Goal: Book appointment/travel/reservation

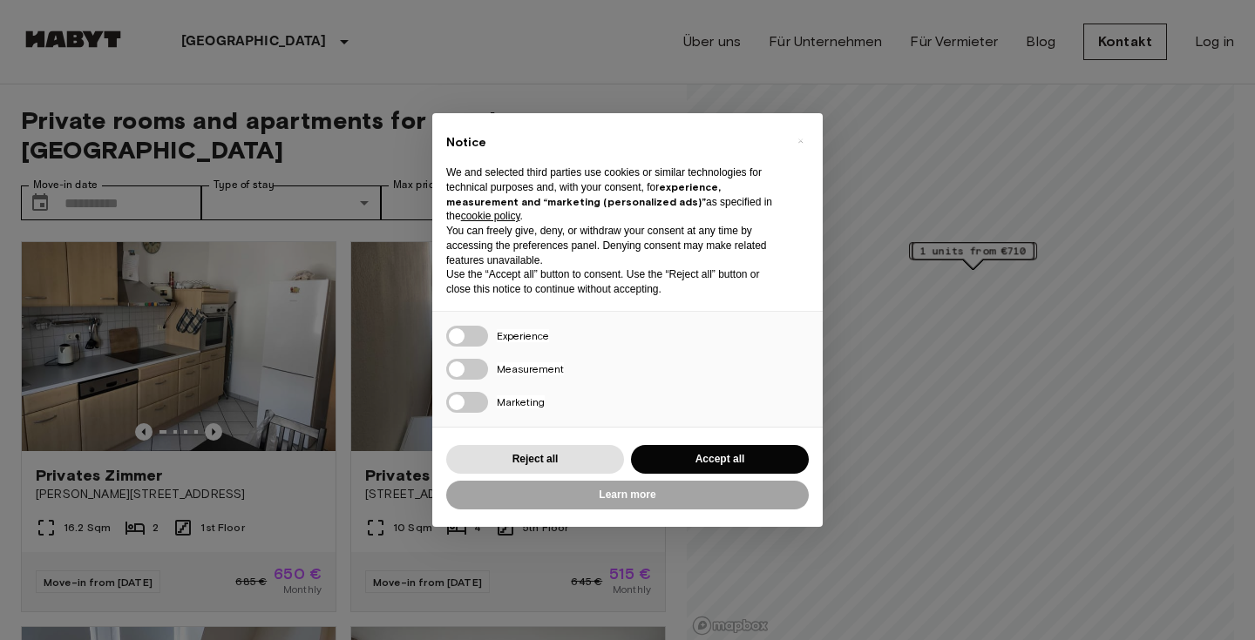
click at [678, 447] on button "Accept all" at bounding box center [720, 459] width 178 height 29
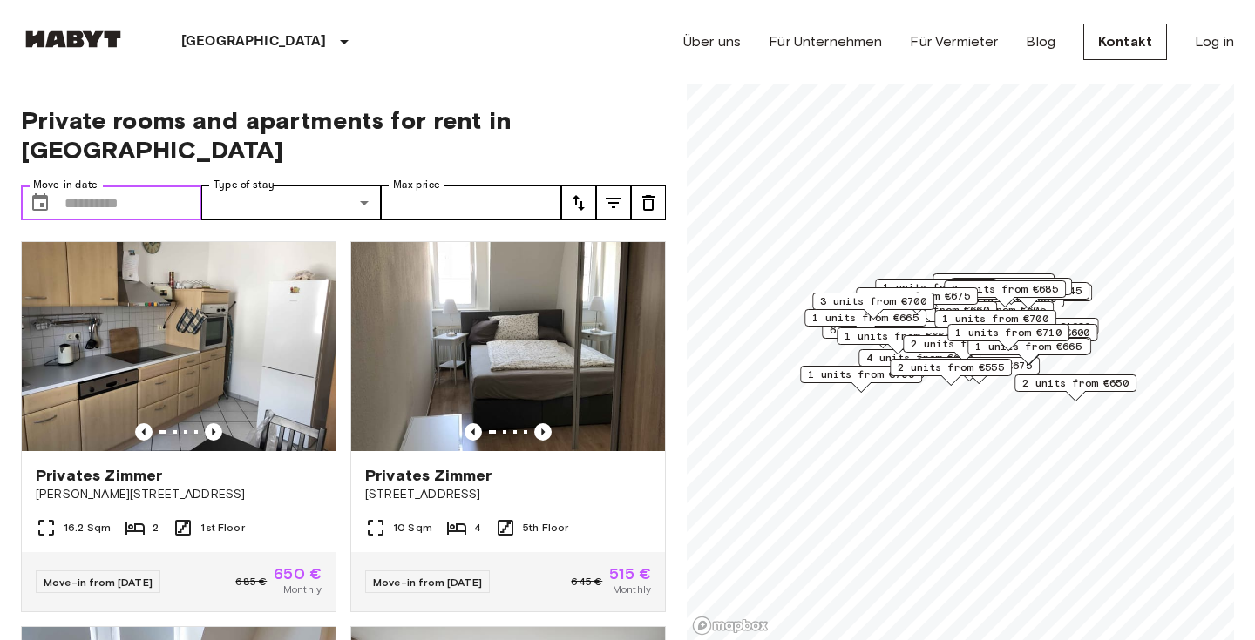
click at [122, 186] on input "Move-in date" at bounding box center [132, 203] width 137 height 35
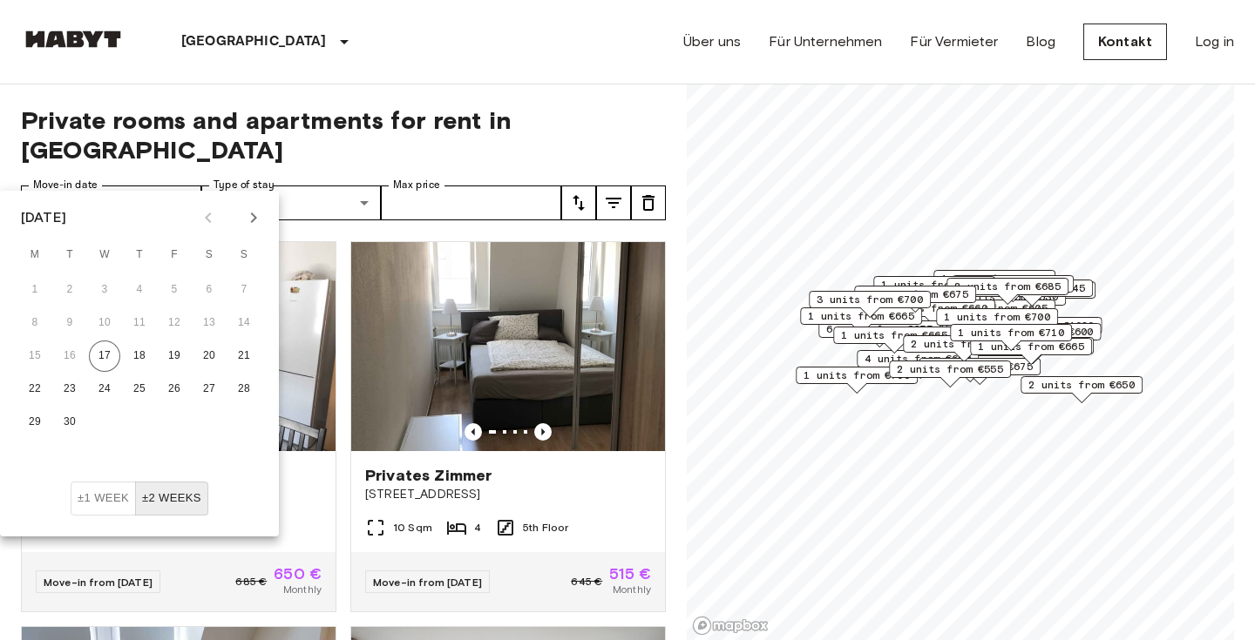
click at [254, 220] on icon "Next month" at bounding box center [254, 218] width 6 height 10
click at [101, 293] on button "1" at bounding box center [104, 289] width 31 height 31
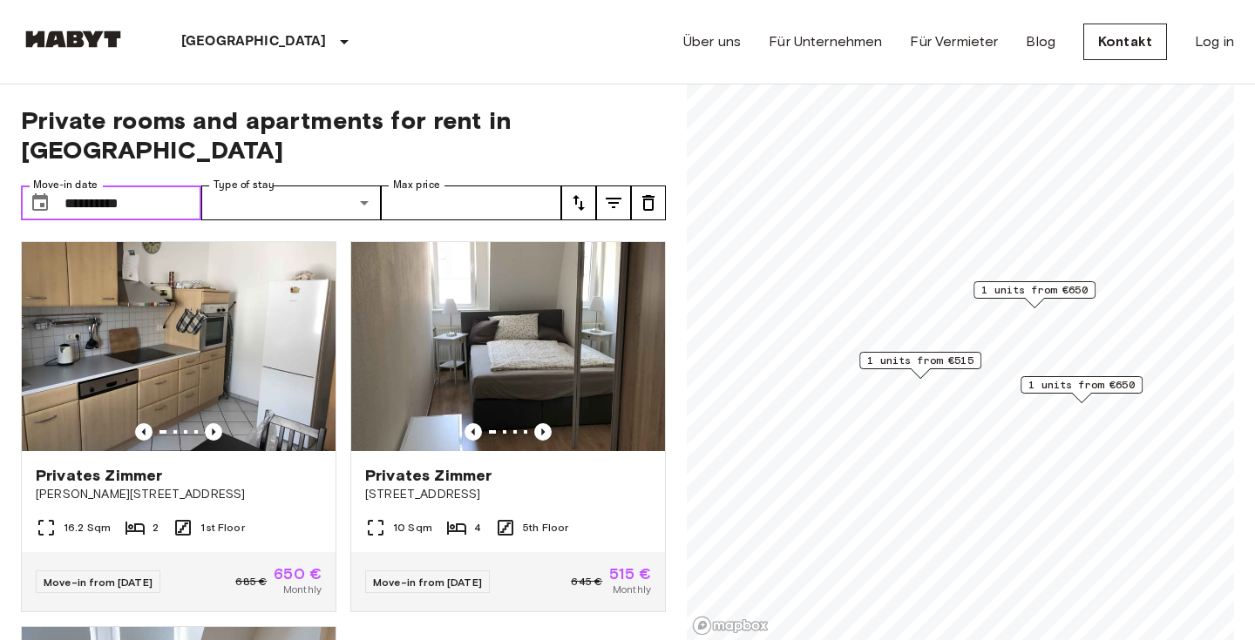
type input "**********"
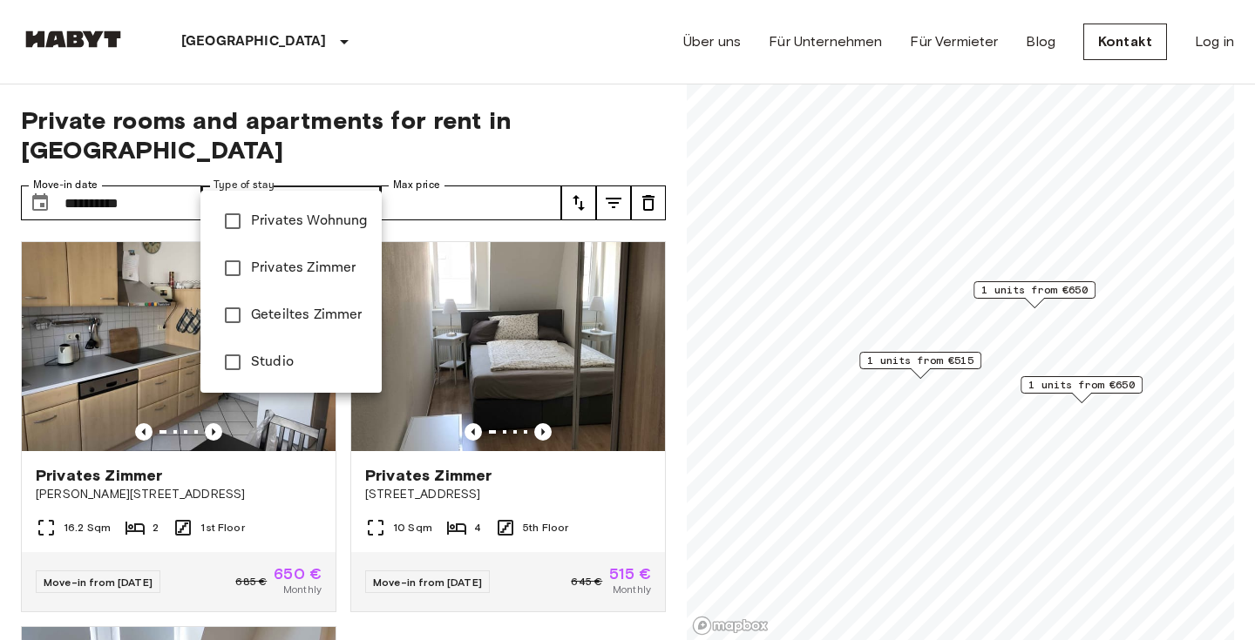
click at [484, 89] on div at bounding box center [627, 320] width 1255 height 640
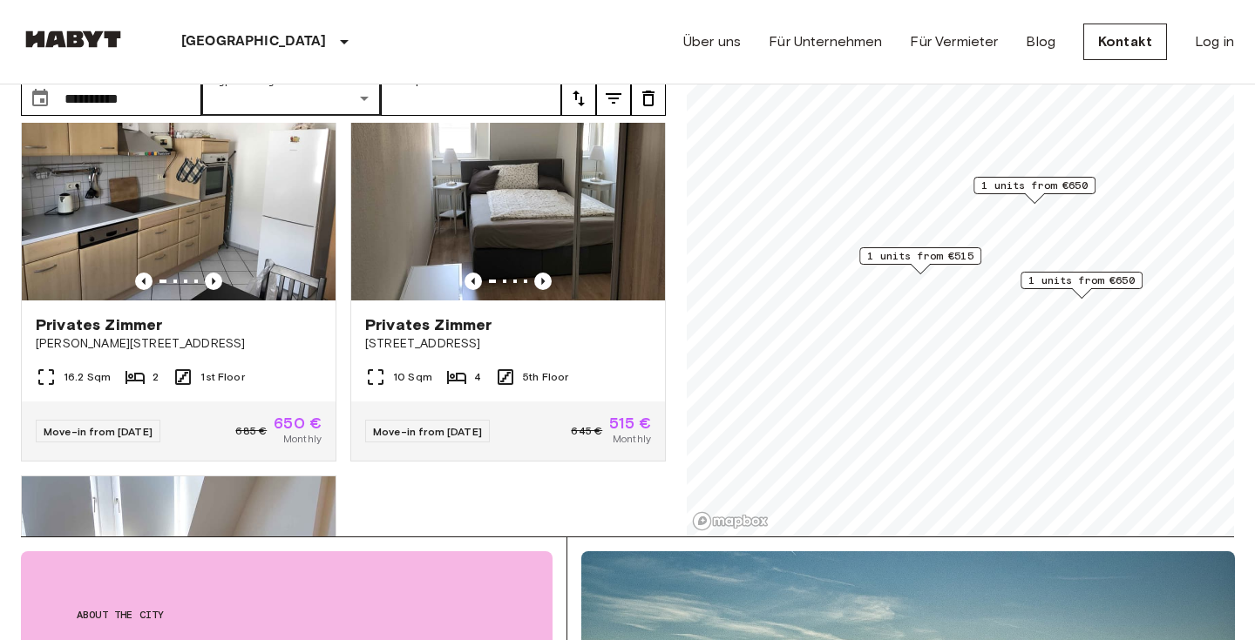
scroll to position [2, 0]
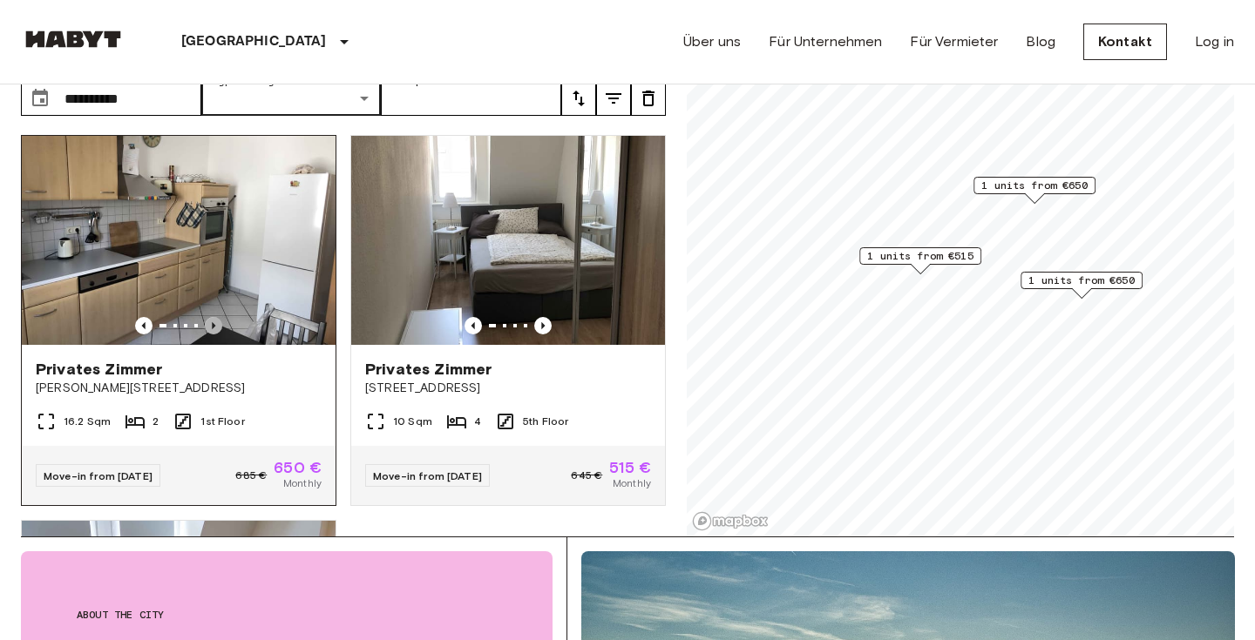
click at [214, 317] on icon "Previous image" at bounding box center [213, 325] width 17 height 17
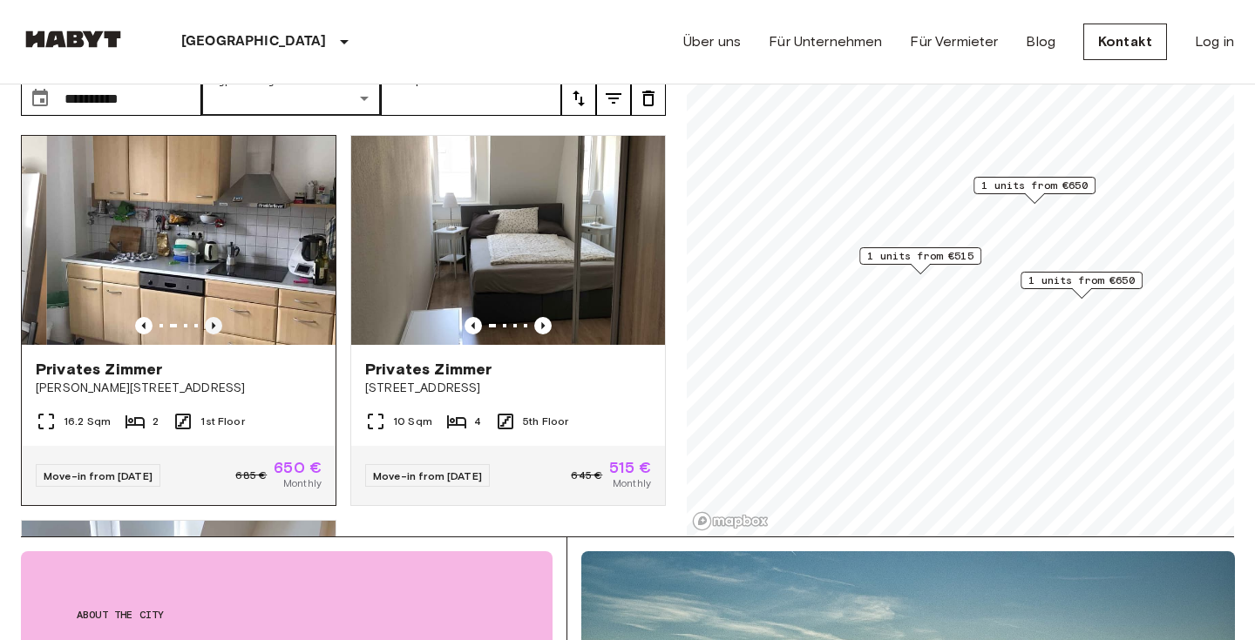
click at [214, 317] on icon "Previous image" at bounding box center [213, 325] width 17 height 17
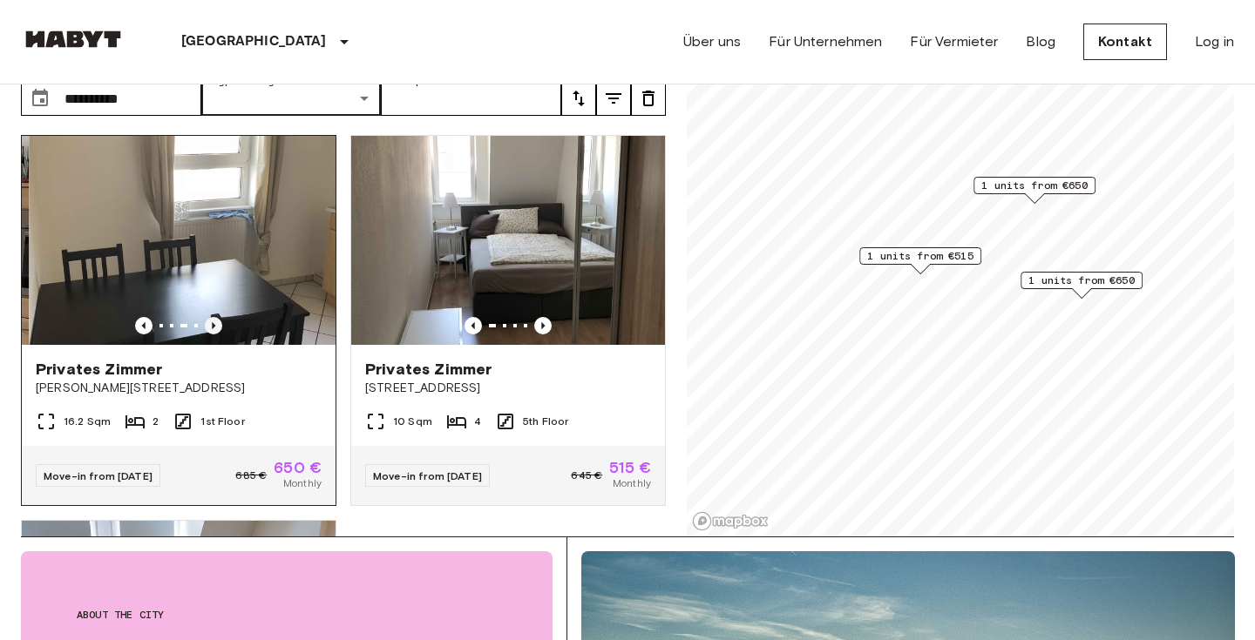
click at [214, 317] on icon "Previous image" at bounding box center [213, 325] width 17 height 17
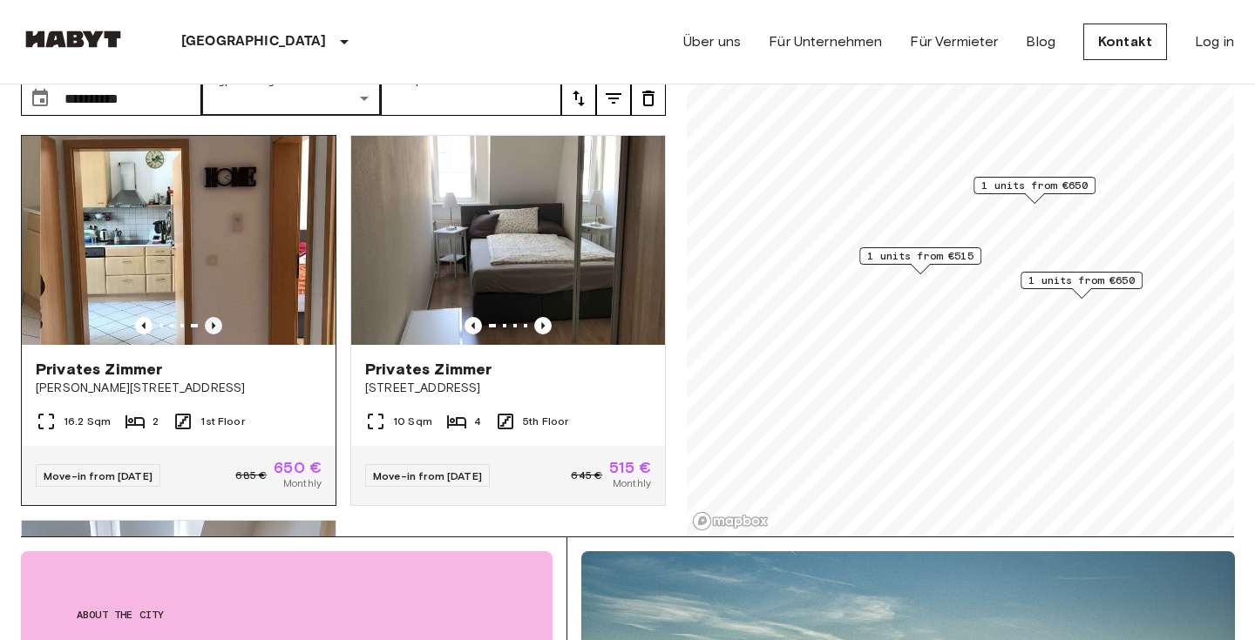
click at [214, 317] on icon "Previous image" at bounding box center [213, 325] width 17 height 17
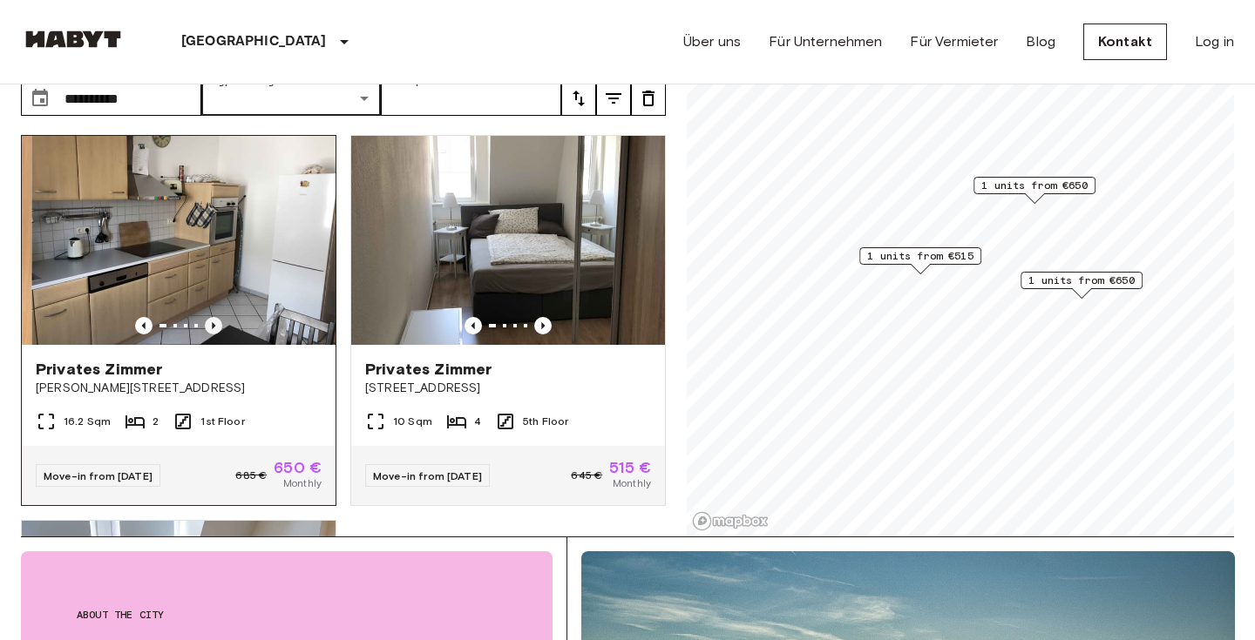
click at [214, 317] on icon "Previous image" at bounding box center [213, 325] width 17 height 17
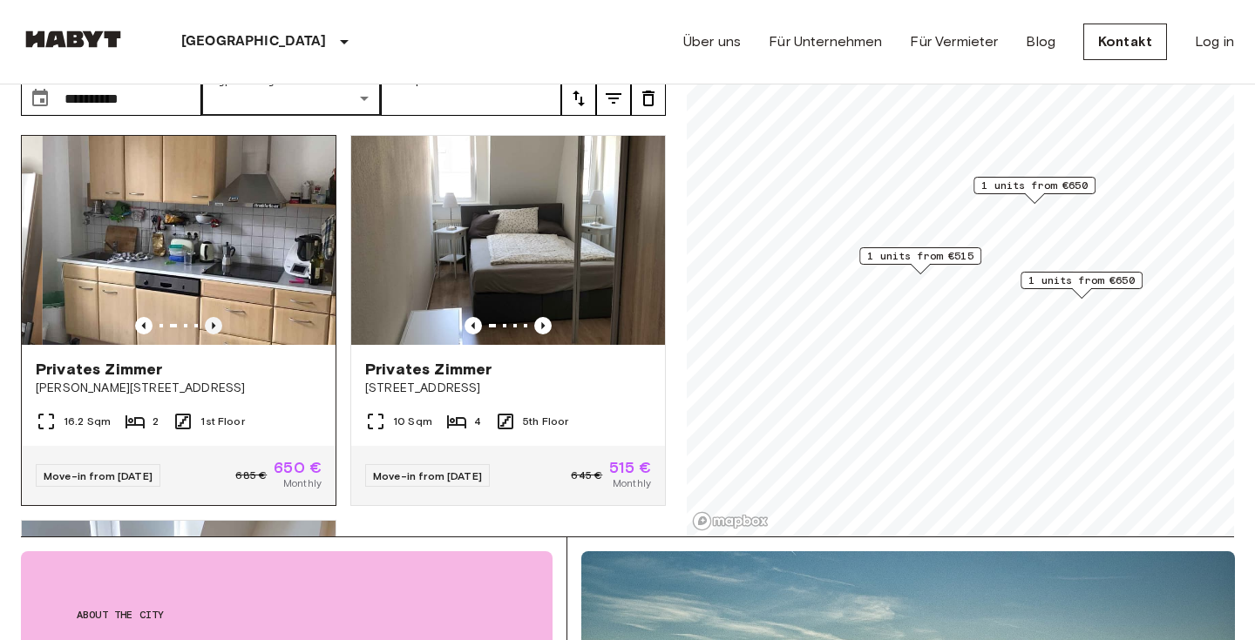
click at [214, 317] on icon "Previous image" at bounding box center [213, 325] width 17 height 17
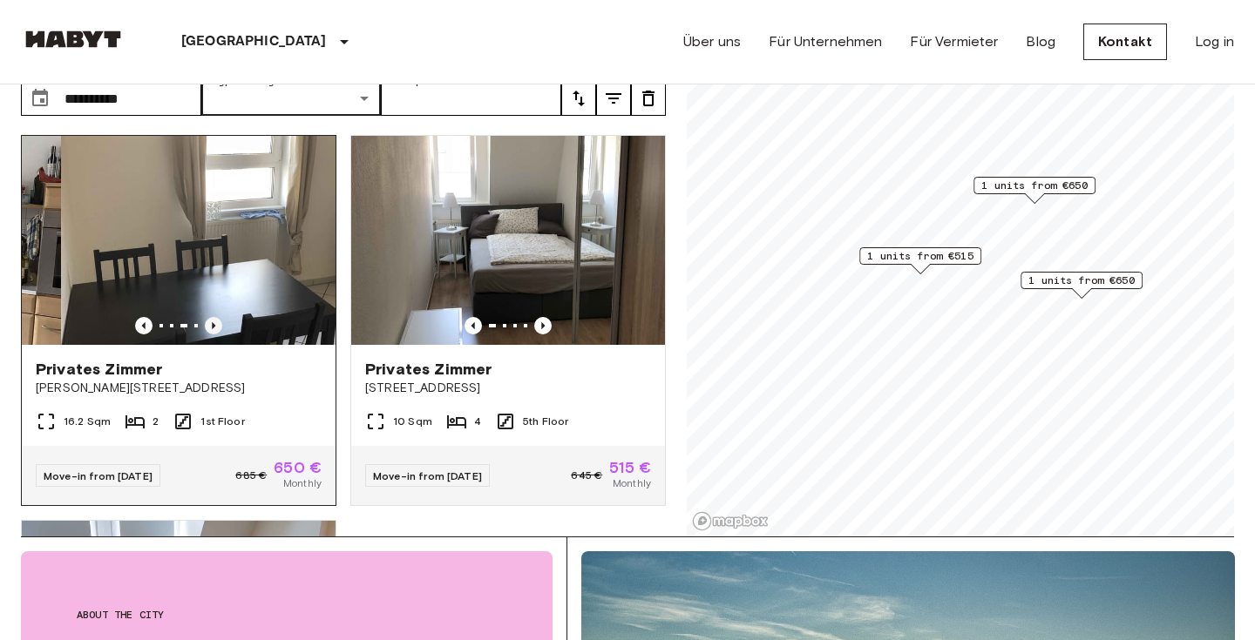
click at [214, 317] on icon "Previous image" at bounding box center [213, 325] width 17 height 17
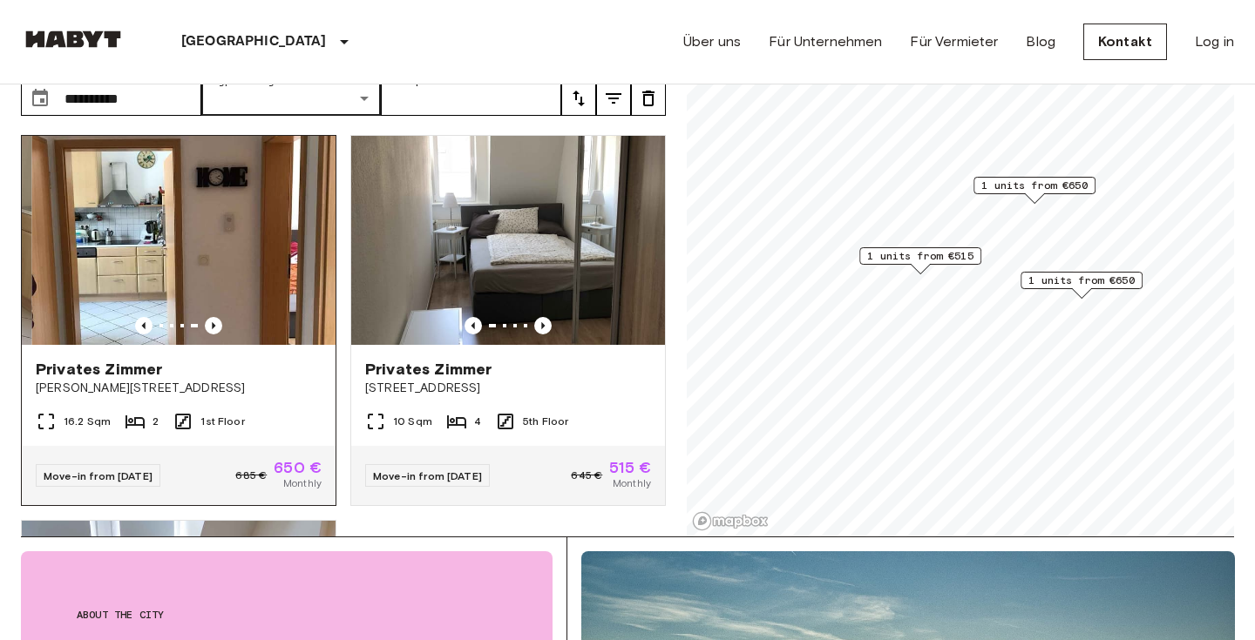
scroll to position [235, 0]
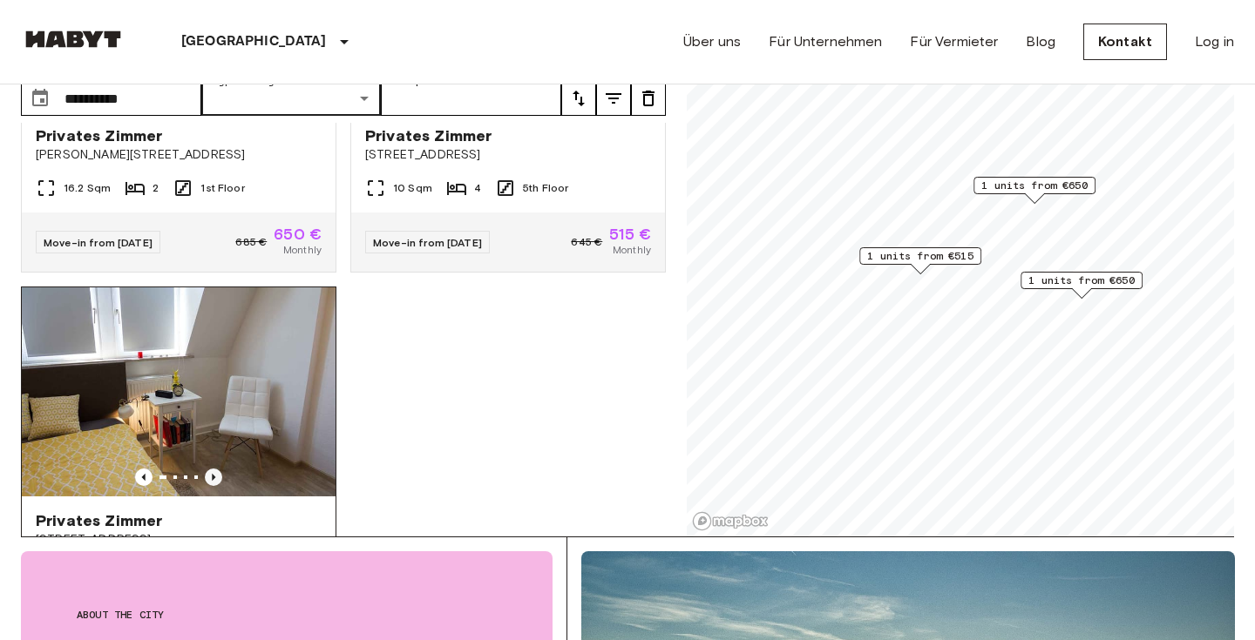
click at [218, 469] on icon "Previous image" at bounding box center [213, 477] width 17 height 17
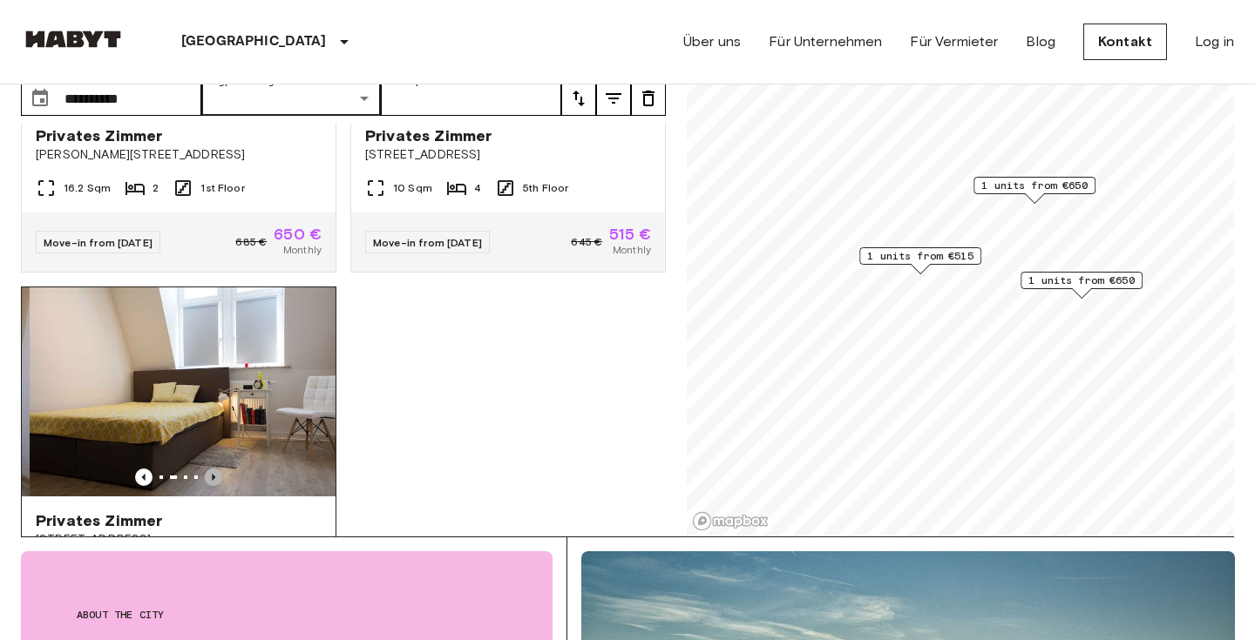
click at [218, 469] on icon "Previous image" at bounding box center [213, 477] width 17 height 17
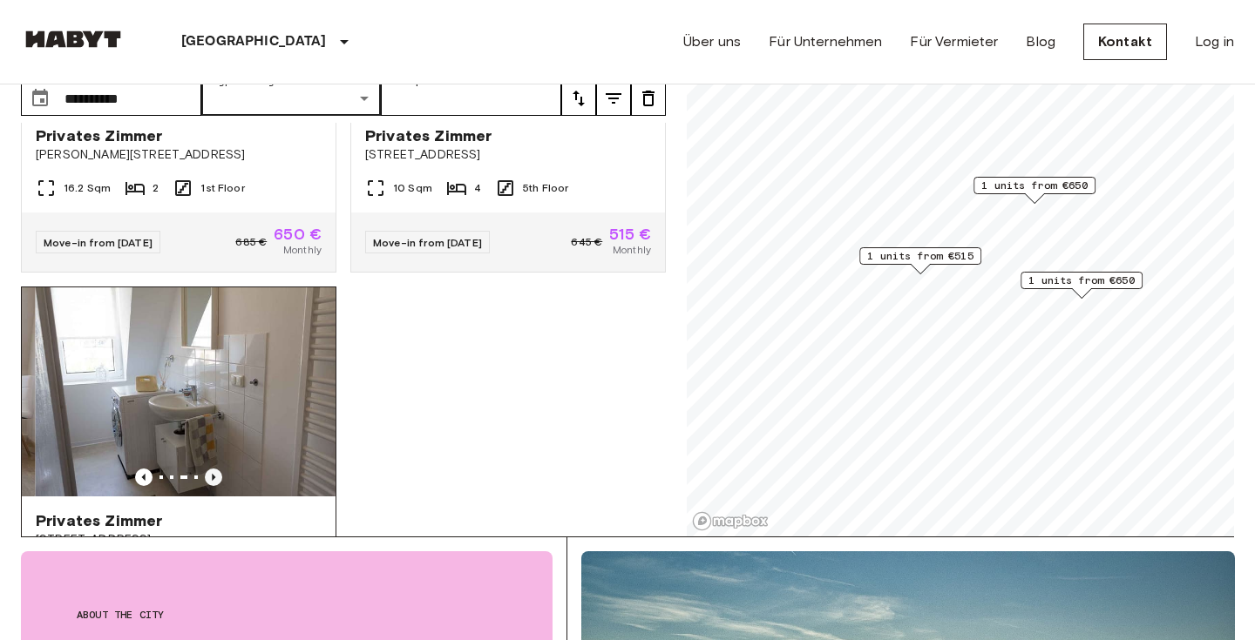
click at [218, 469] on icon "Previous image" at bounding box center [213, 477] width 17 height 17
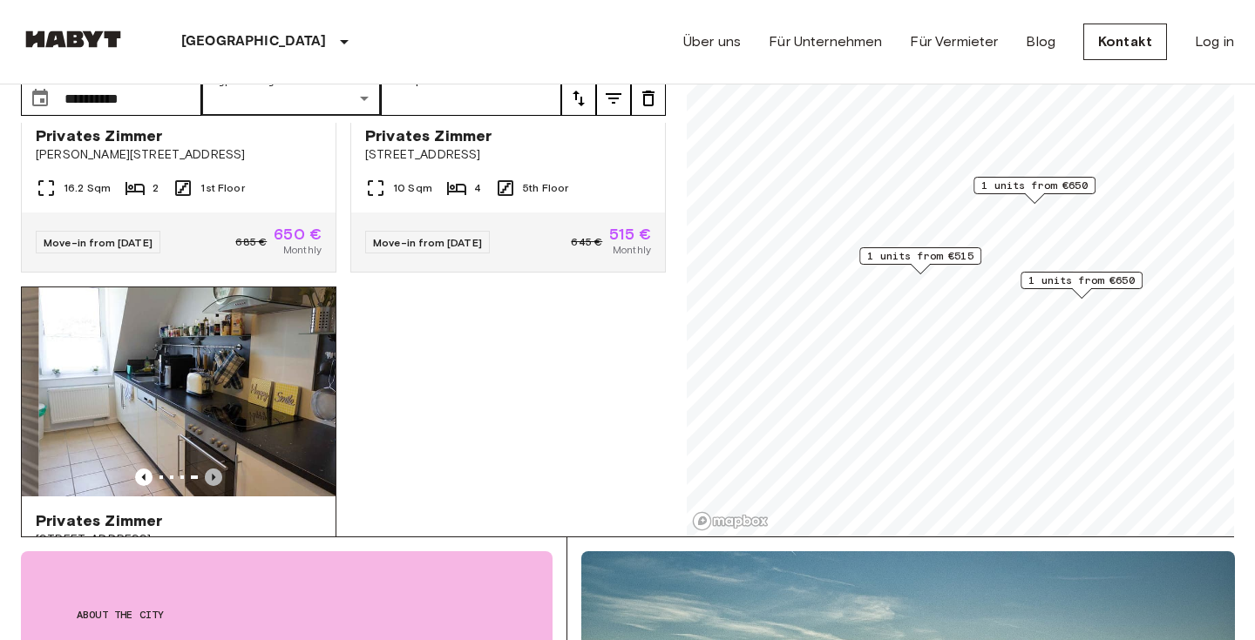
click at [218, 469] on icon "Previous image" at bounding box center [213, 477] width 17 height 17
